Goal: Check status: Check status

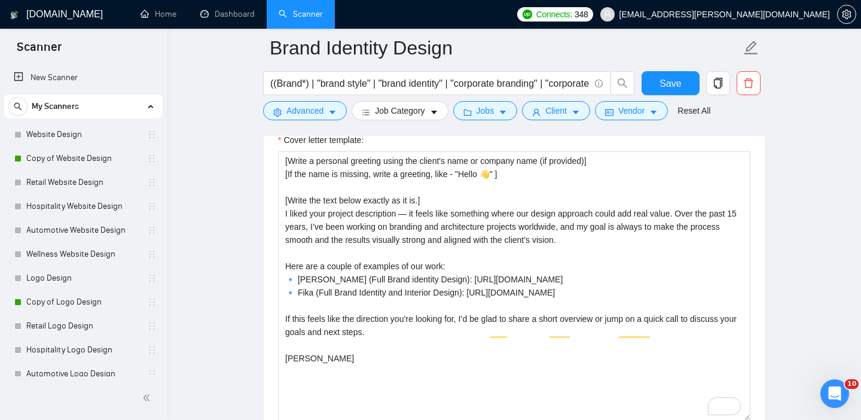
scroll to position [273, 0]
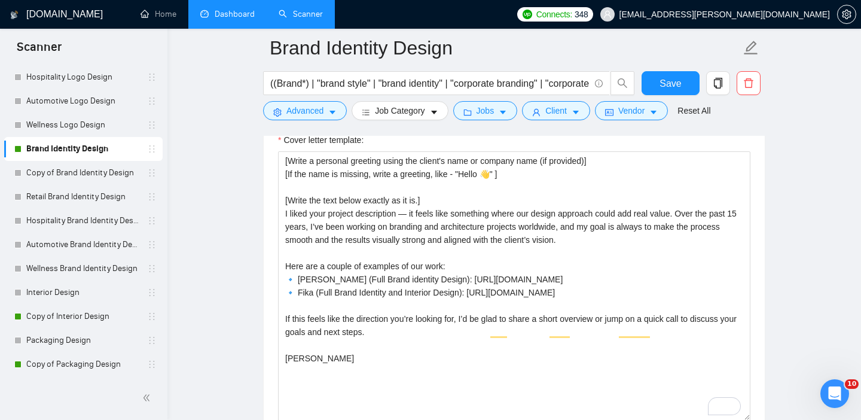
click at [232, 19] on link "Dashboard" at bounding box center [227, 14] width 54 height 10
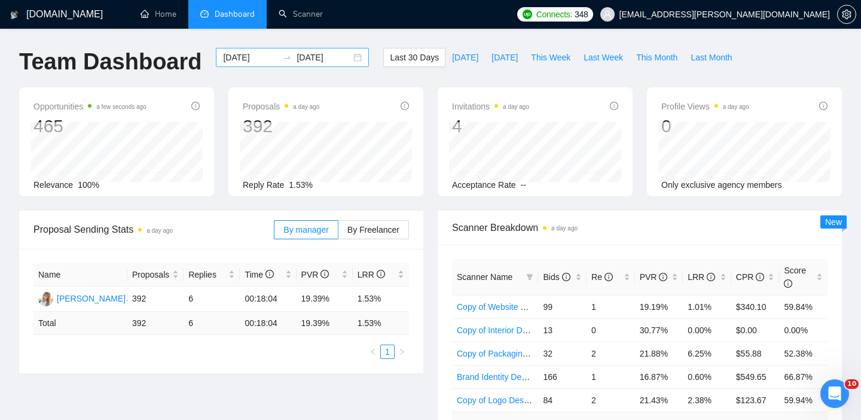
click at [237, 54] on input "[DATE]" at bounding box center [250, 57] width 54 height 13
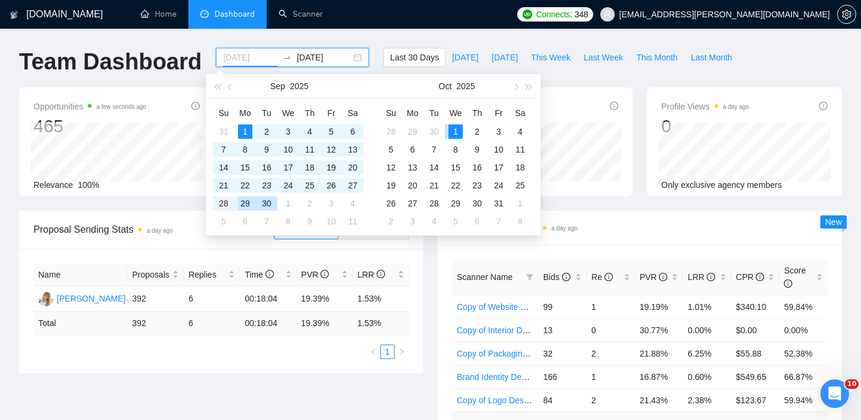
type input "[DATE]"
click at [223, 207] on div "28" at bounding box center [224, 203] width 14 height 14
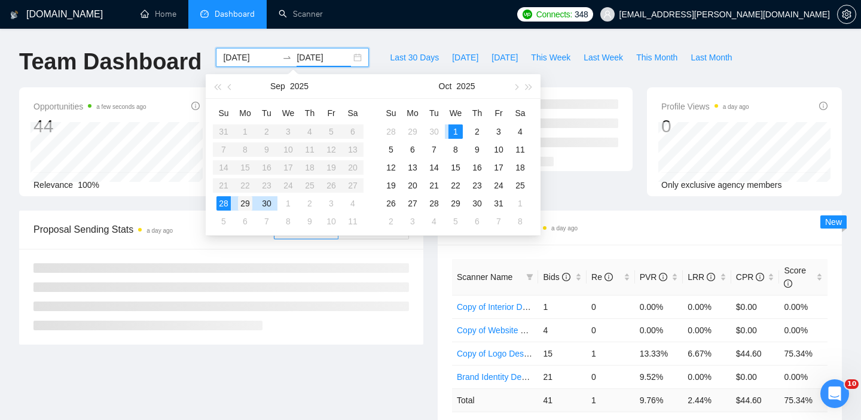
type input "[DATE]"
click at [238, 205] on div "29" at bounding box center [245, 203] width 14 height 14
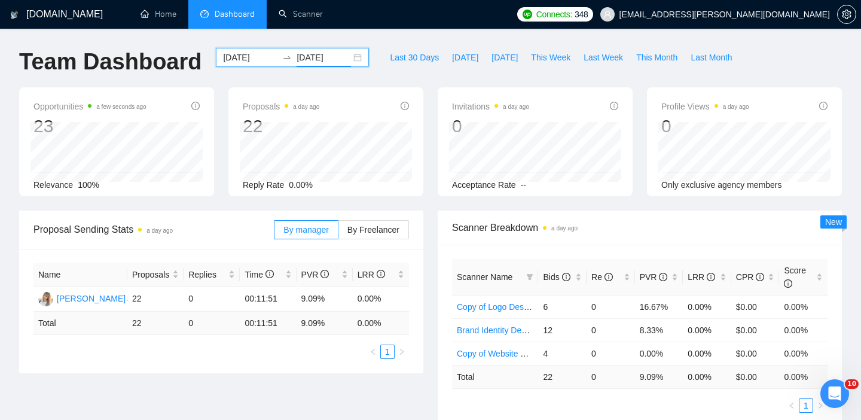
click at [243, 59] on input "[DATE]" at bounding box center [250, 57] width 54 height 13
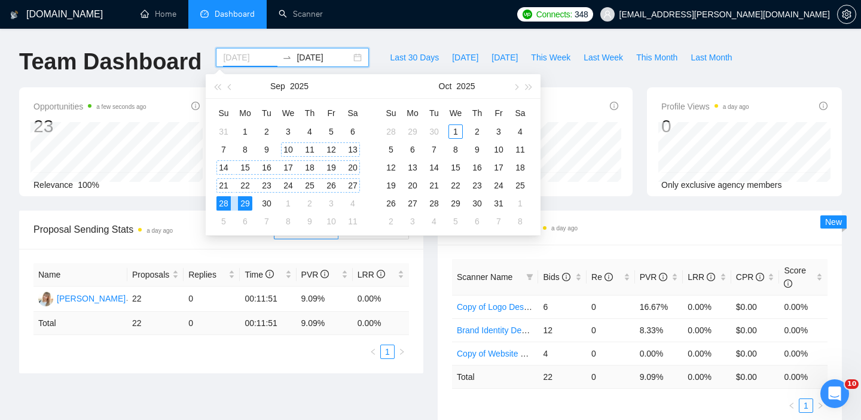
type input "[DATE]"
click at [246, 204] on div "29" at bounding box center [245, 203] width 14 height 14
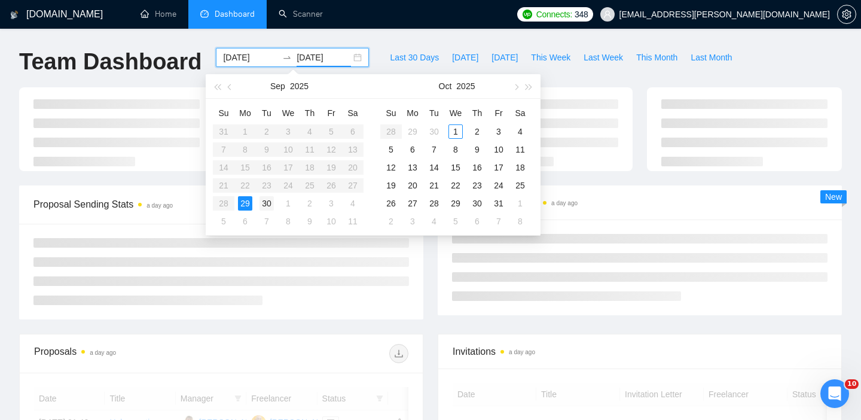
type input "[DATE]"
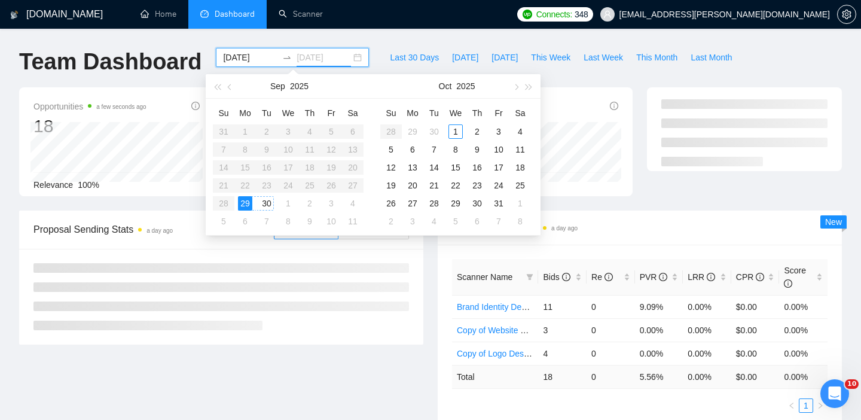
click at [262, 204] on div "30" at bounding box center [267, 203] width 14 height 14
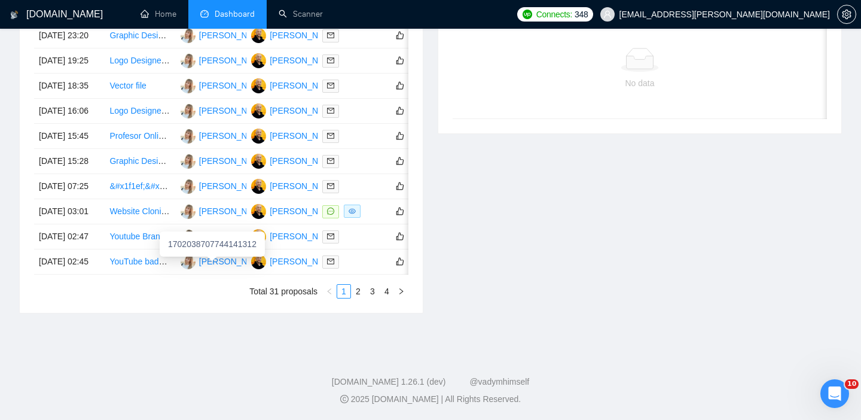
scroll to position [593, 0]
click at [360, 298] on link "2" at bounding box center [358, 291] width 13 height 13
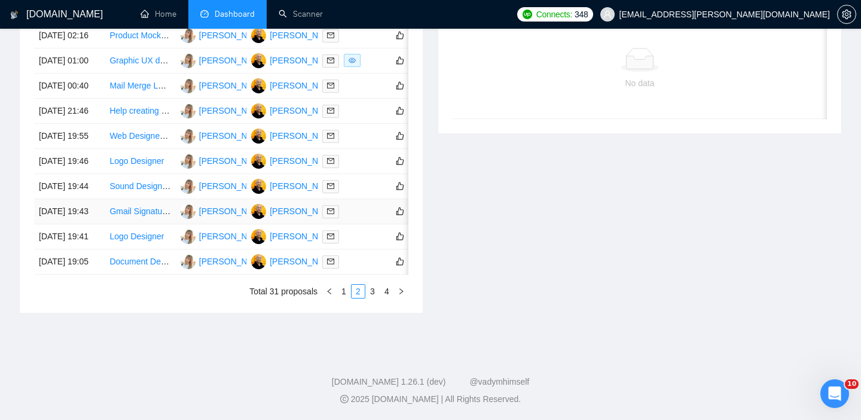
scroll to position [632, 0]
click at [369, 287] on link "3" at bounding box center [372, 291] width 13 height 13
click at [386, 294] on link "4" at bounding box center [386, 291] width 13 height 13
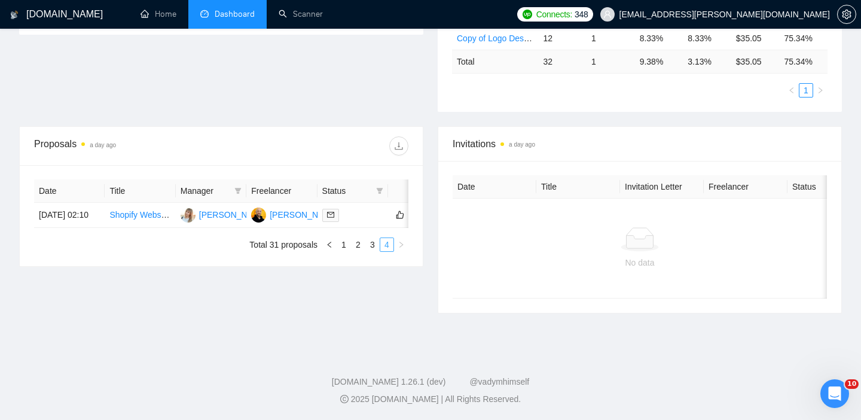
scroll to position [339, 0]
